Goal: Task Accomplishment & Management: Use online tool/utility

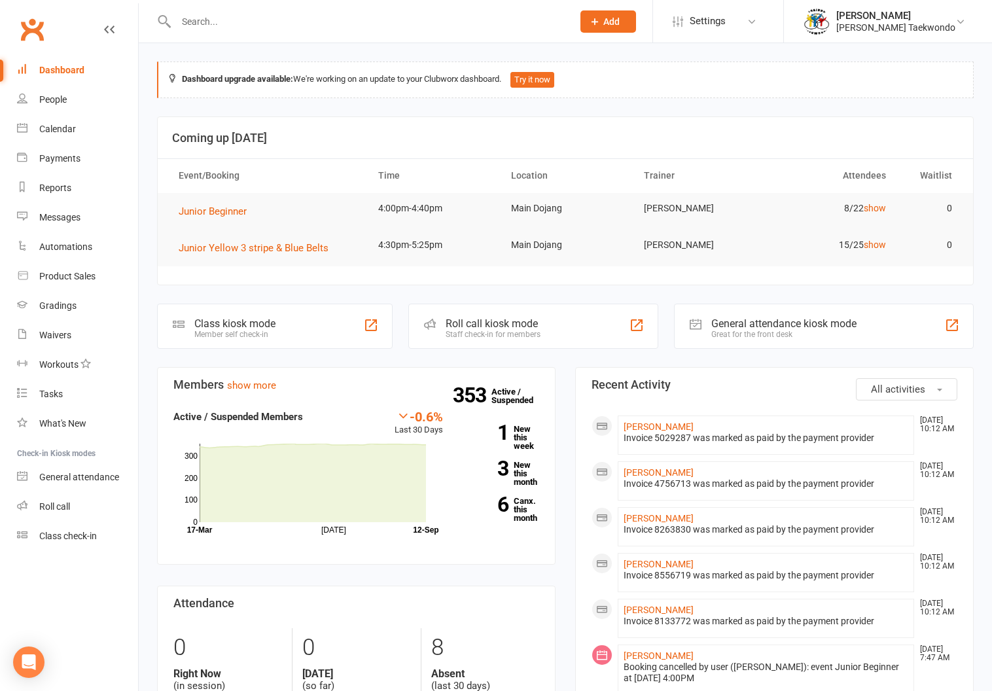
scroll to position [3, 0]
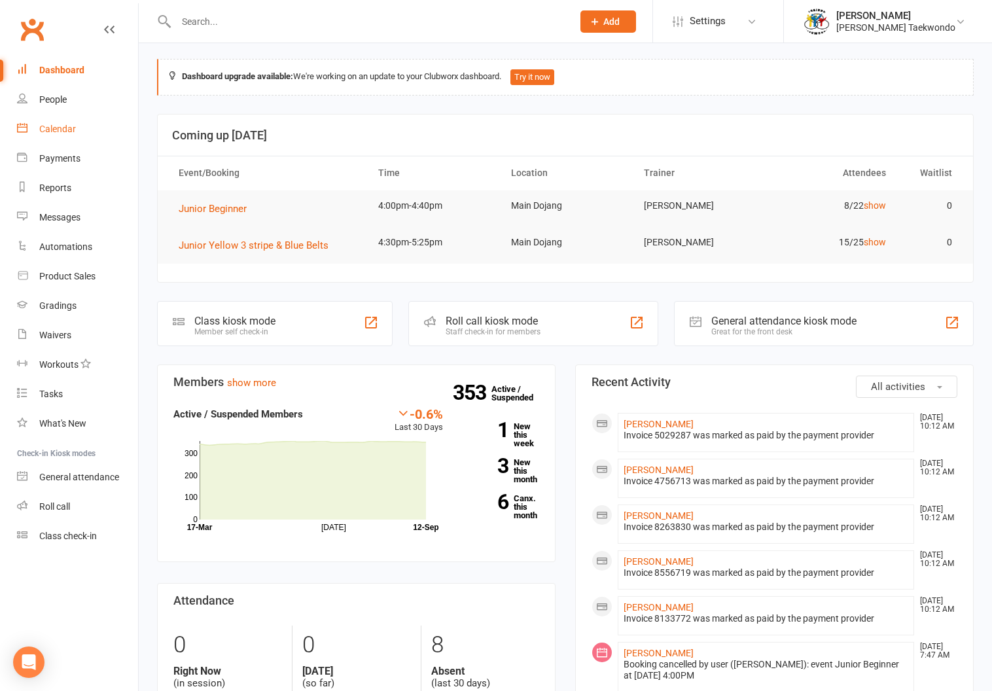
click at [54, 124] on div "Calendar" at bounding box center [57, 129] width 37 height 10
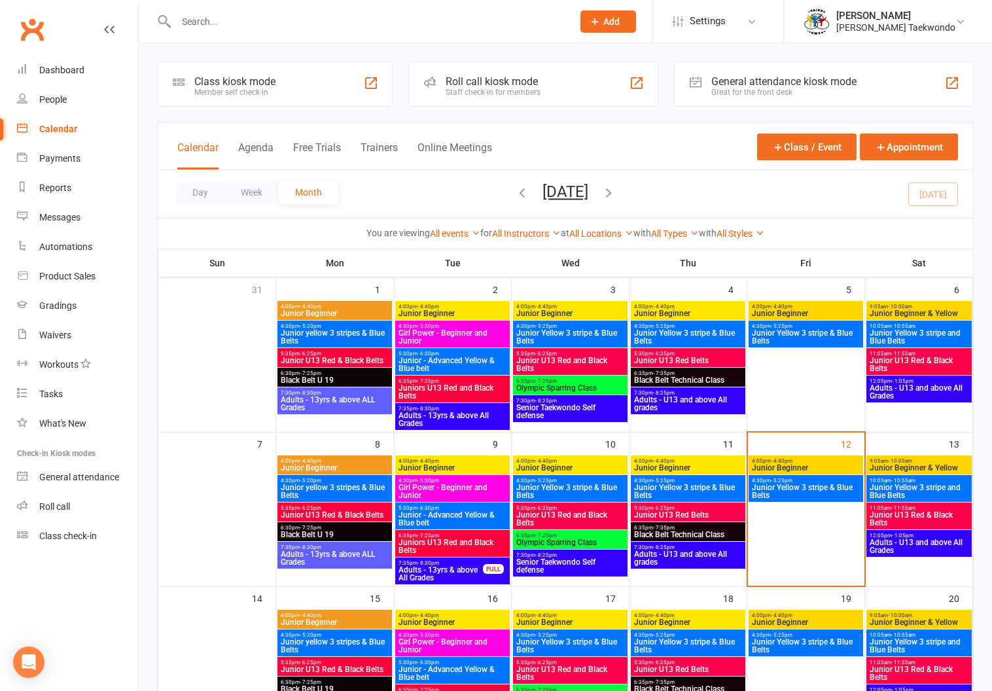
click at [805, 461] on span "4:00pm - 4:40pm" at bounding box center [805, 461] width 109 height 6
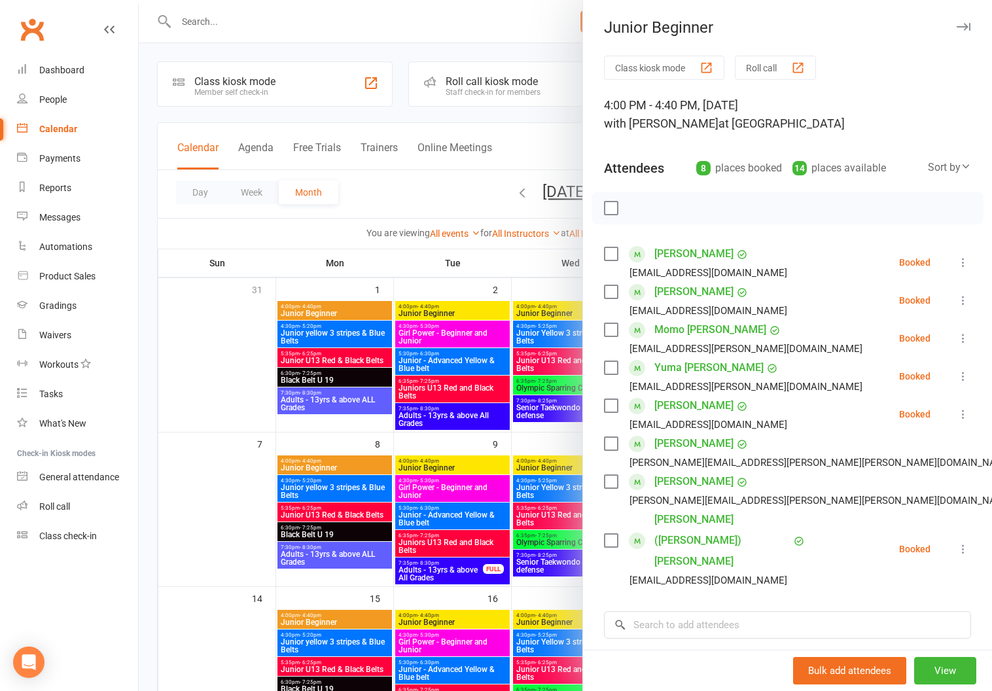
click at [761, 63] on button "Roll call" at bounding box center [775, 68] width 81 height 24
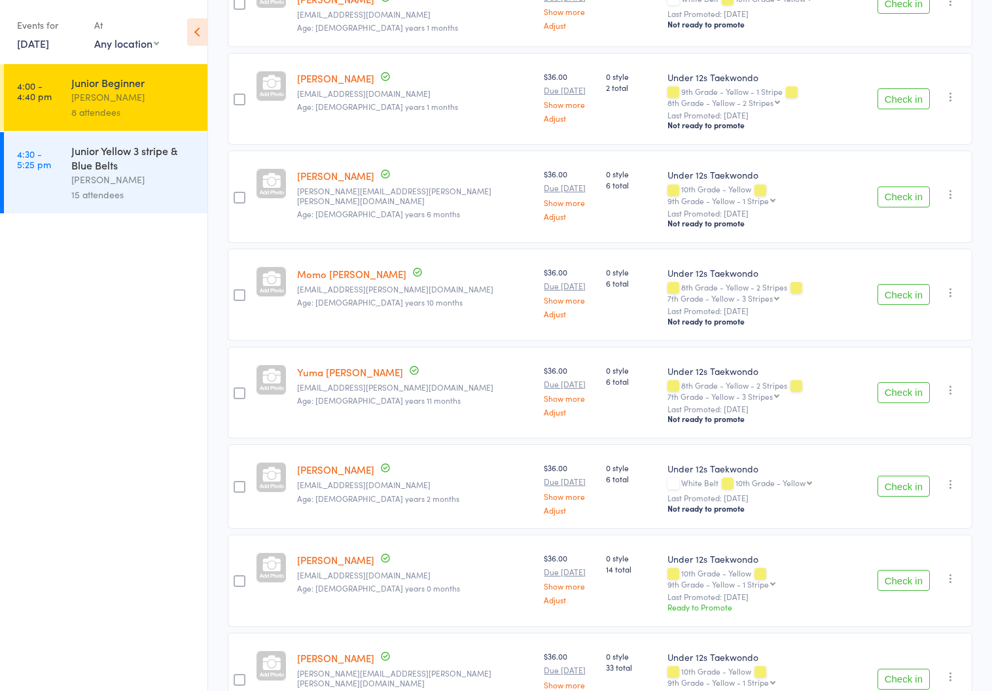
scroll to position [296, 0]
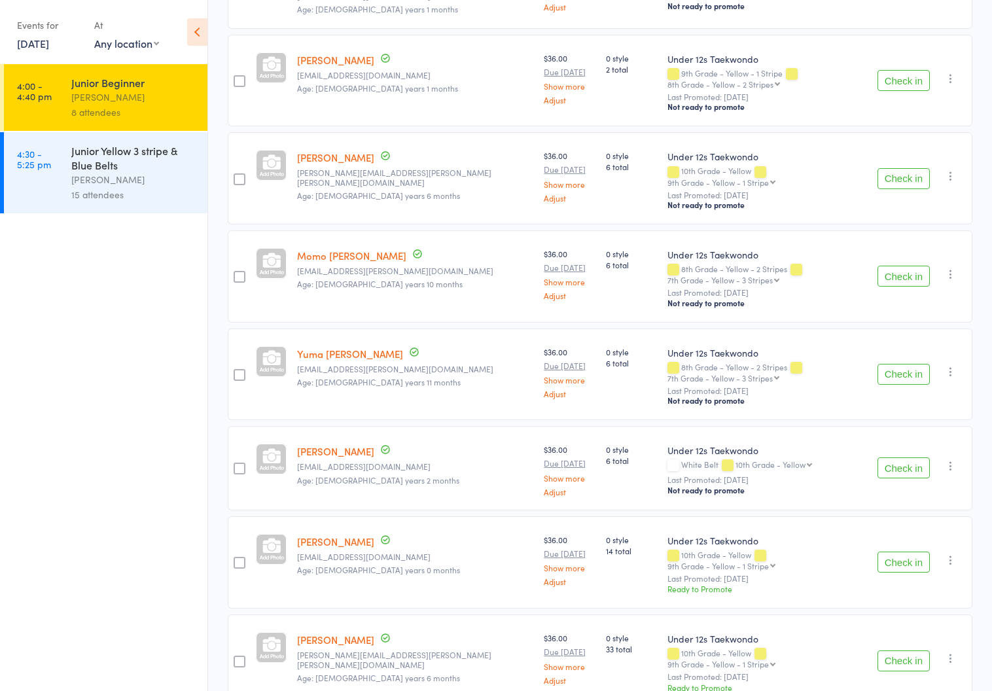
click at [89, 166] on div "Junior Yellow 3 stripe & Blue Belts" at bounding box center [133, 157] width 125 height 29
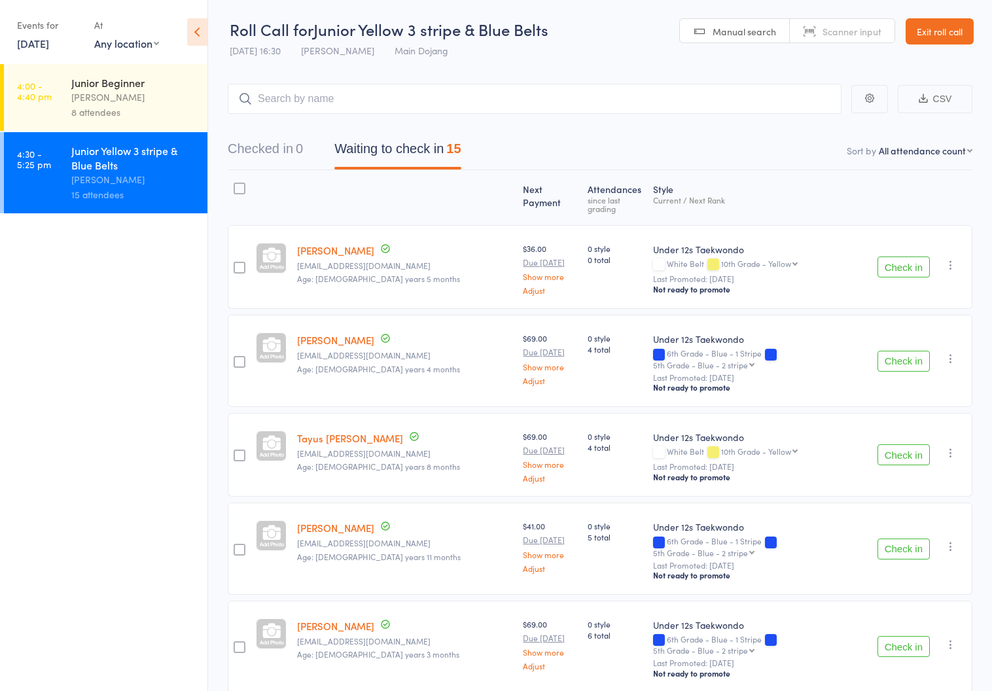
click at [921, 27] on link "Exit roll call" at bounding box center [939, 31] width 68 height 26
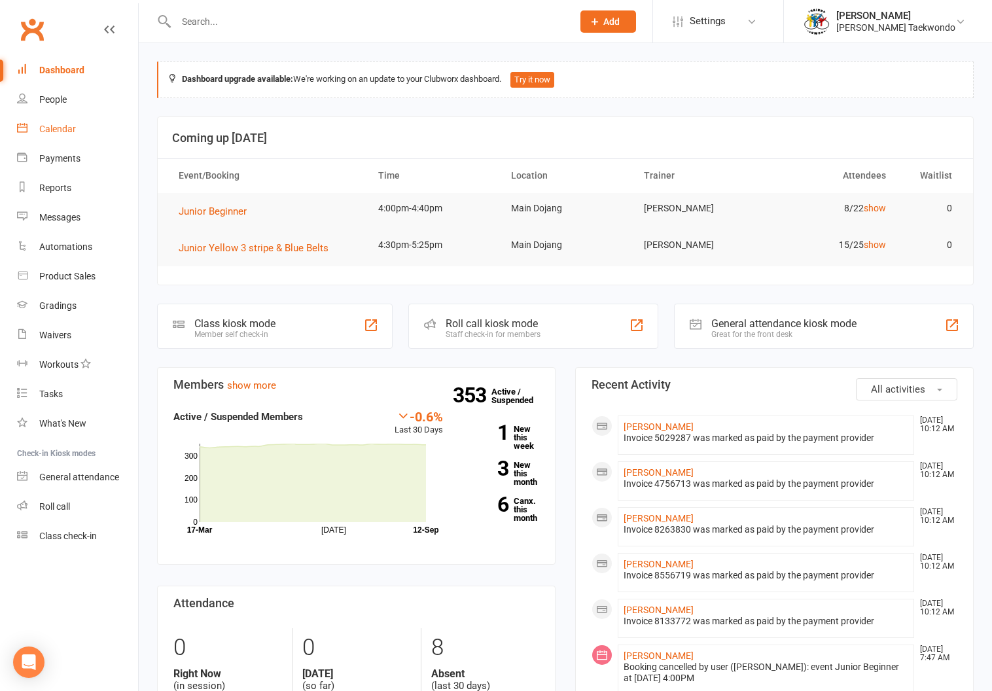
click at [52, 126] on div "Calendar" at bounding box center [57, 129] width 37 height 10
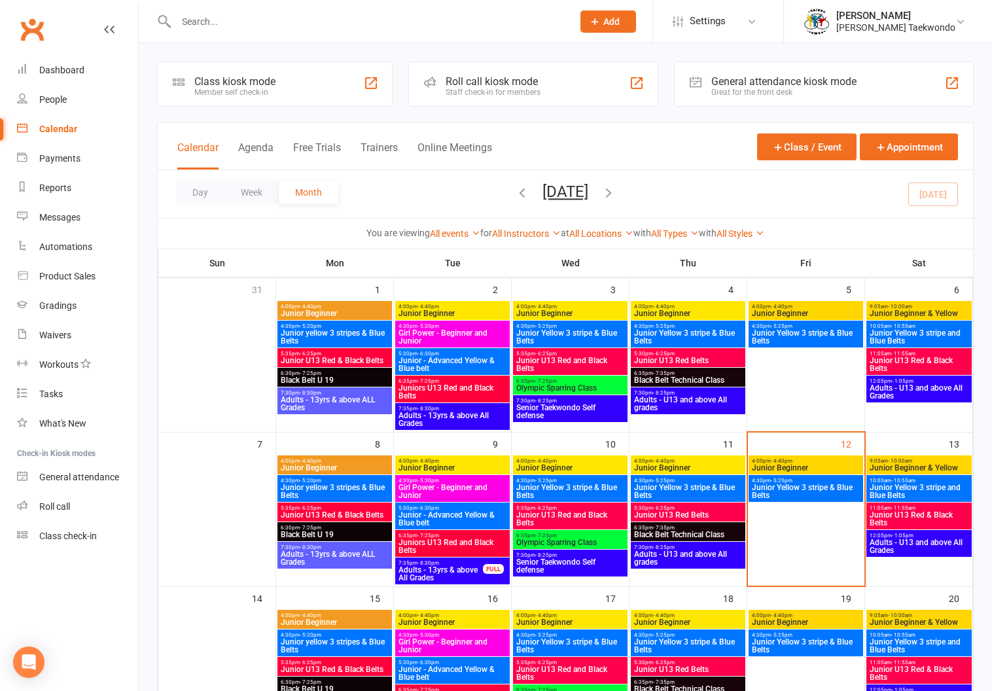
click at [915, 458] on span "9:05am - 10:00am" at bounding box center [919, 461] width 100 height 6
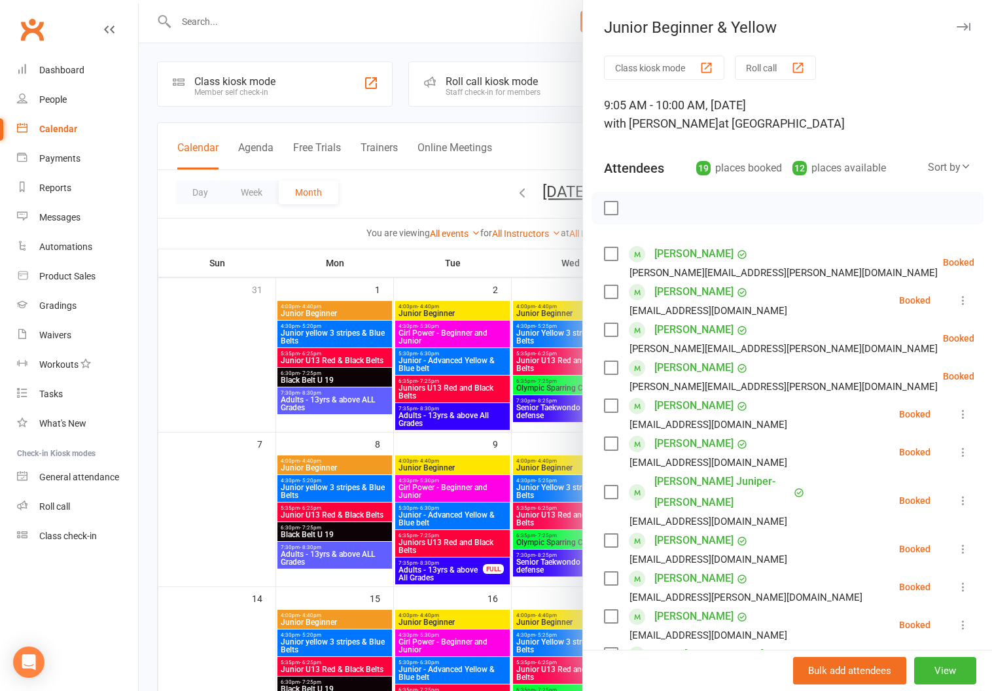
click at [760, 62] on button "Roll call" at bounding box center [775, 68] width 81 height 24
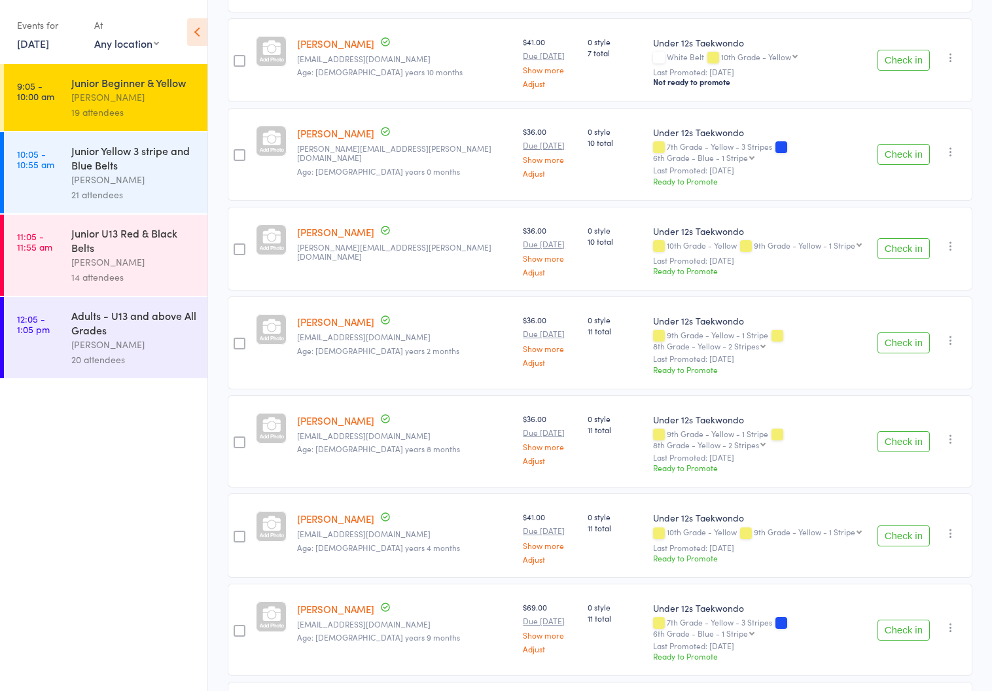
scroll to position [841, 0]
